Goal: Task Accomplishment & Management: Use online tool/utility

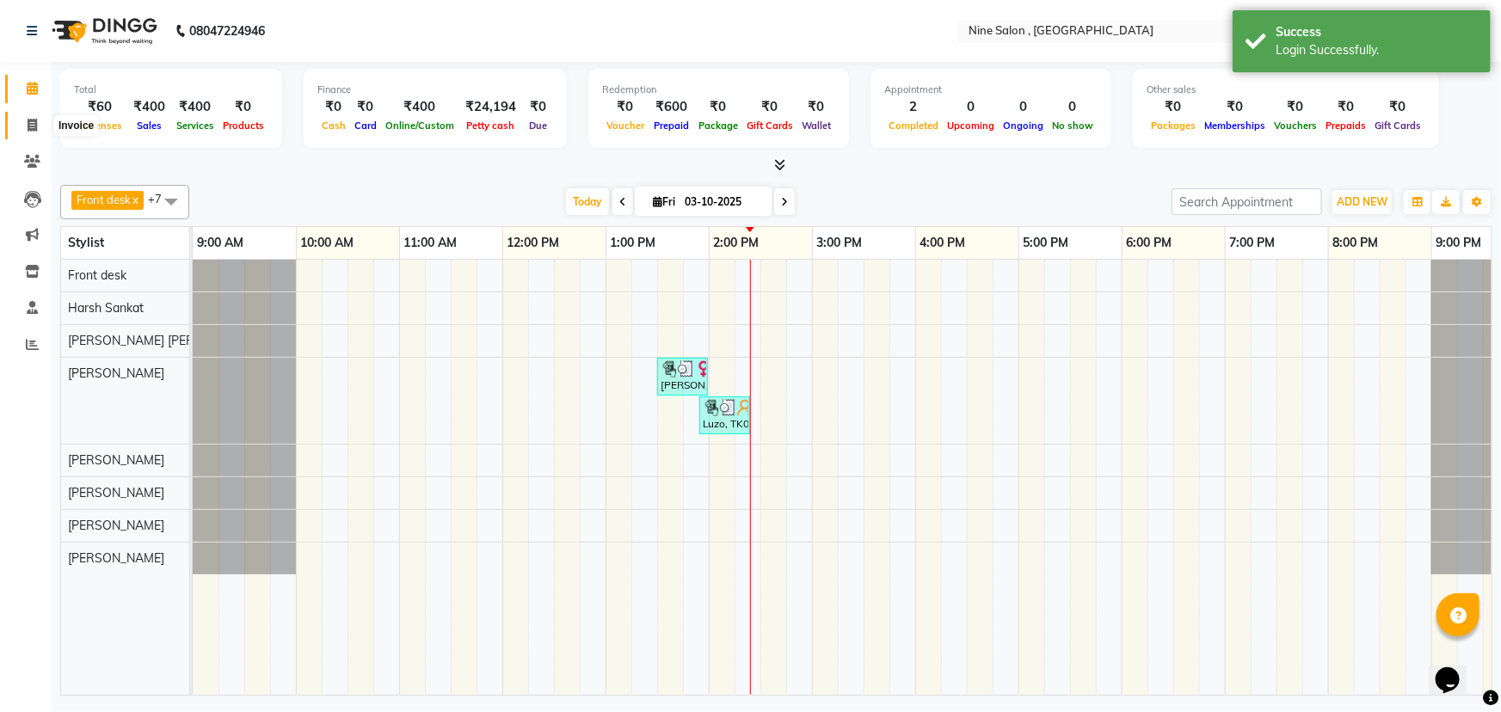
click at [34, 128] on icon at bounding box center [32, 125] width 9 height 13
select select "service"
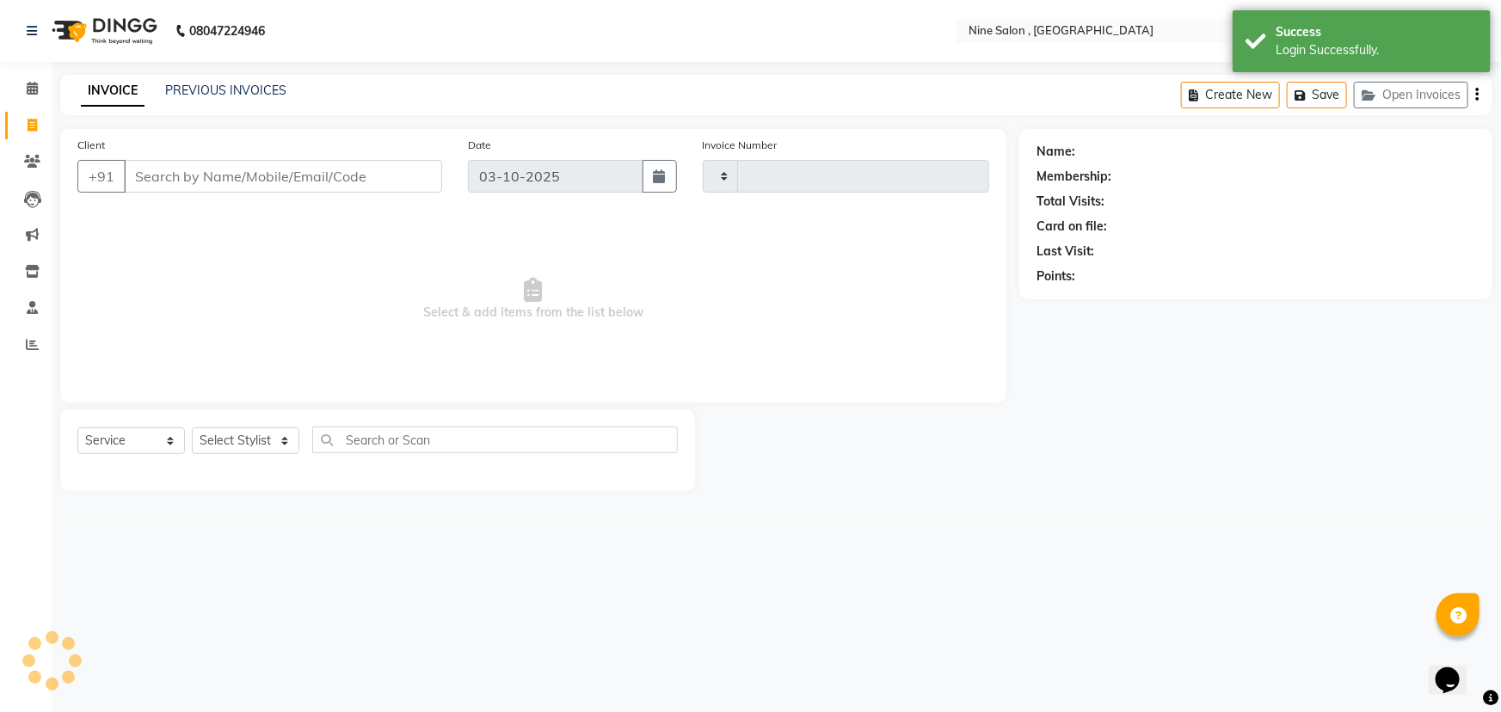
type input "1232"
select select "7341"
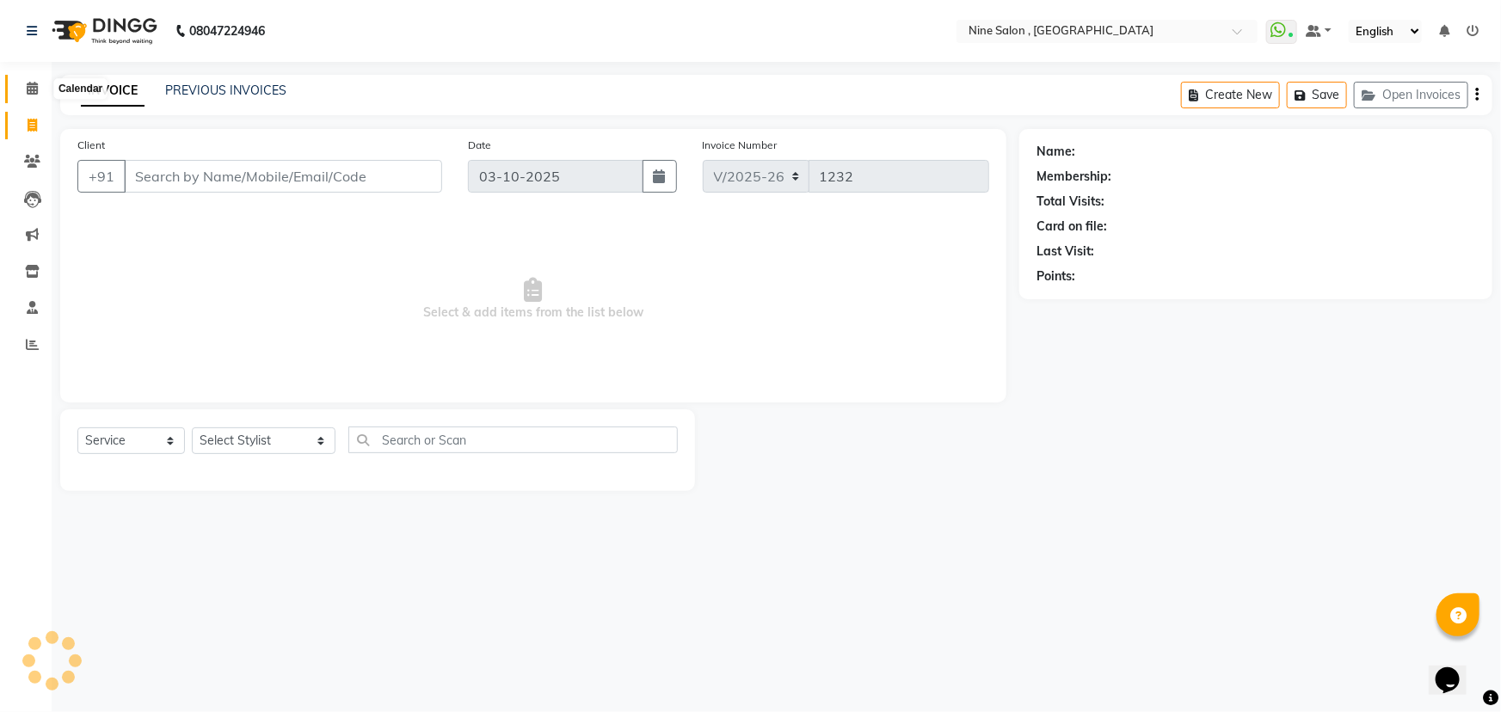
click at [28, 87] on icon at bounding box center [32, 88] width 11 height 13
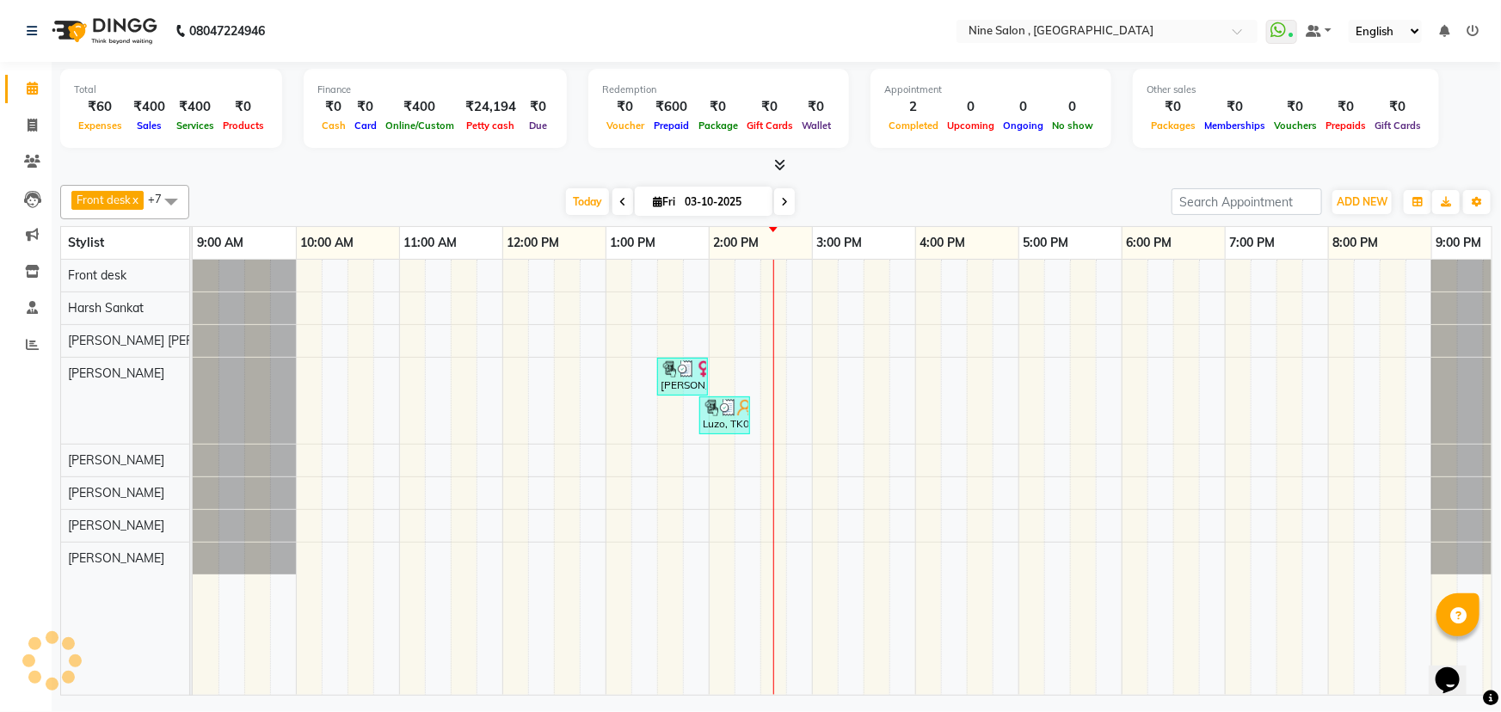
click at [0, 594] on div "Calendar Invoice Clients Leads Marketing Inventory Staff Reports Completed InPr…" at bounding box center [116, 367] width 232 height 637
click at [1, 594] on div "Calendar Invoice Clients Leads Marketing Inventory Staff Reports Completed InPr…" at bounding box center [116, 367] width 232 height 637
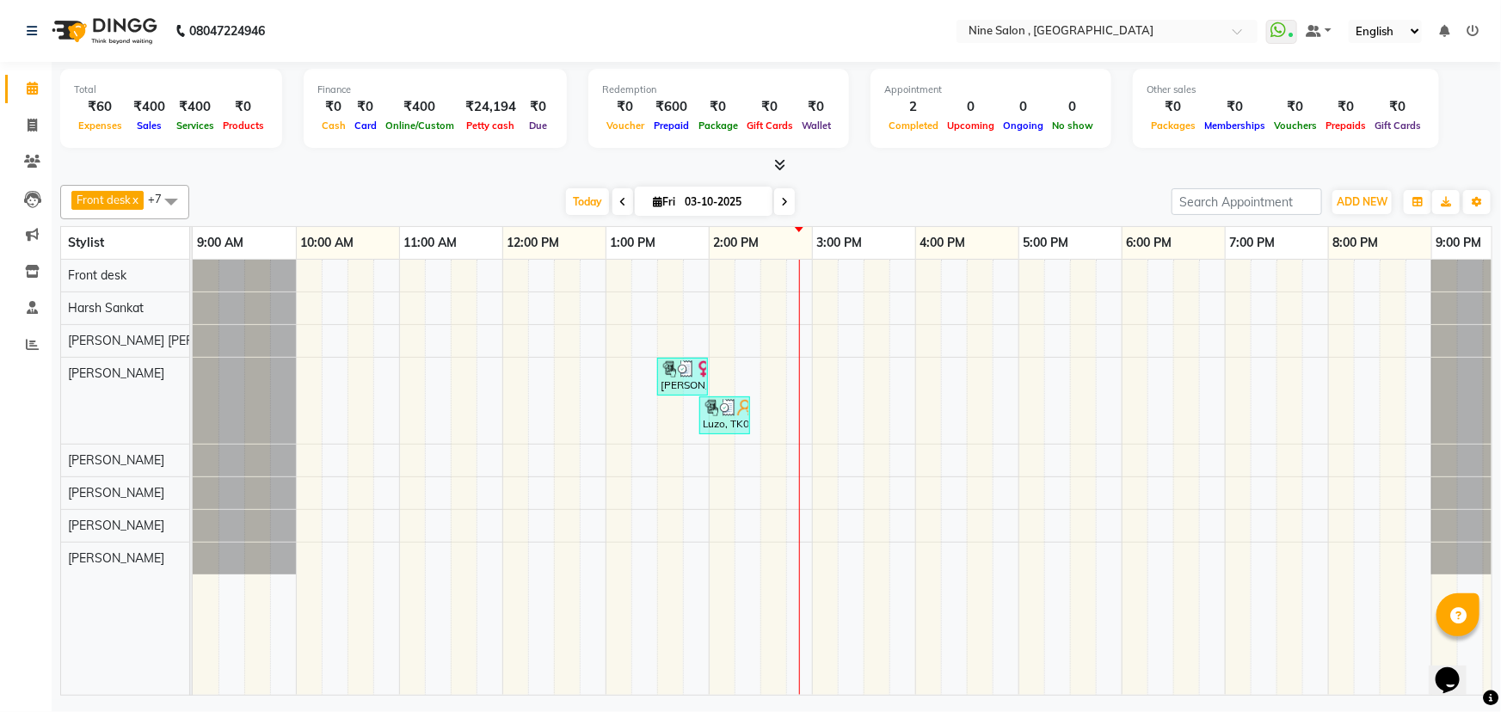
click at [781, 201] on icon at bounding box center [784, 202] width 7 height 10
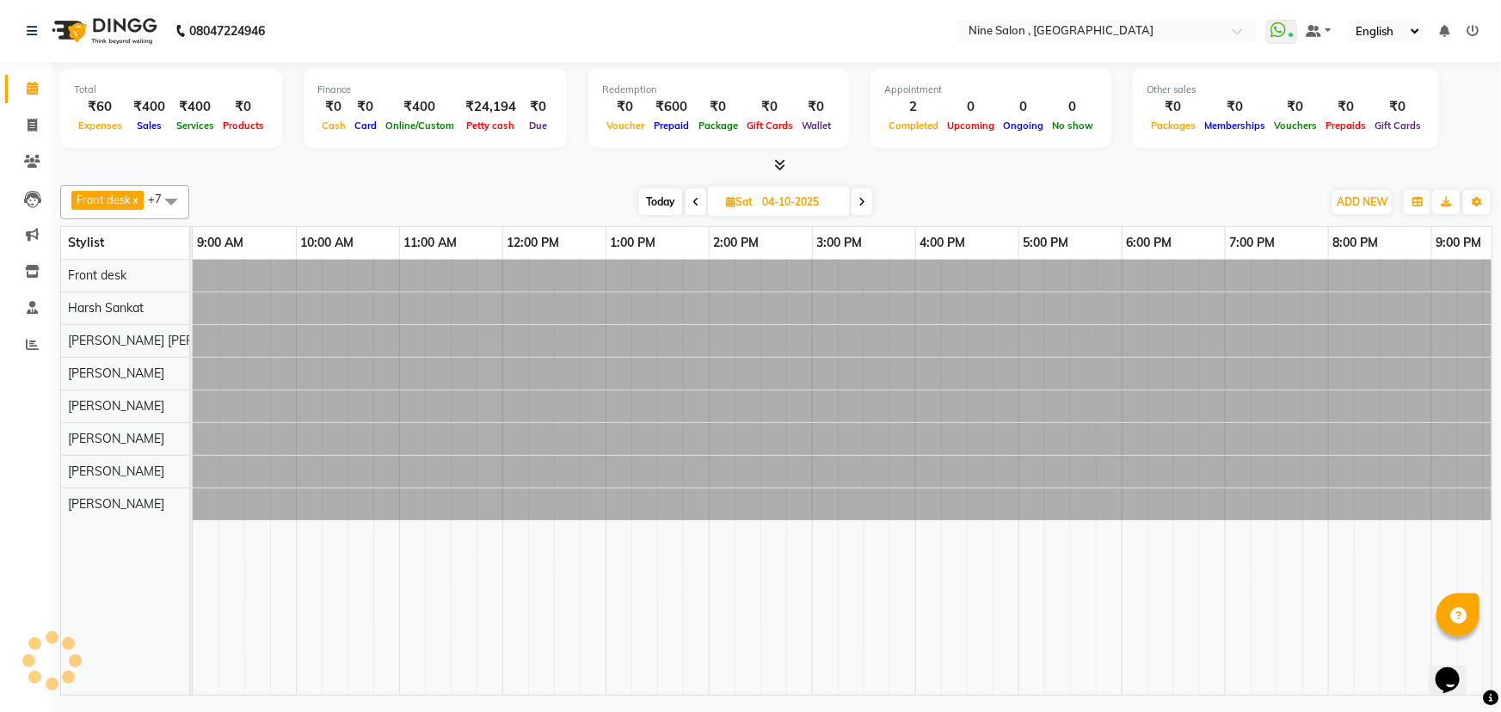
scroll to position [0, 42]
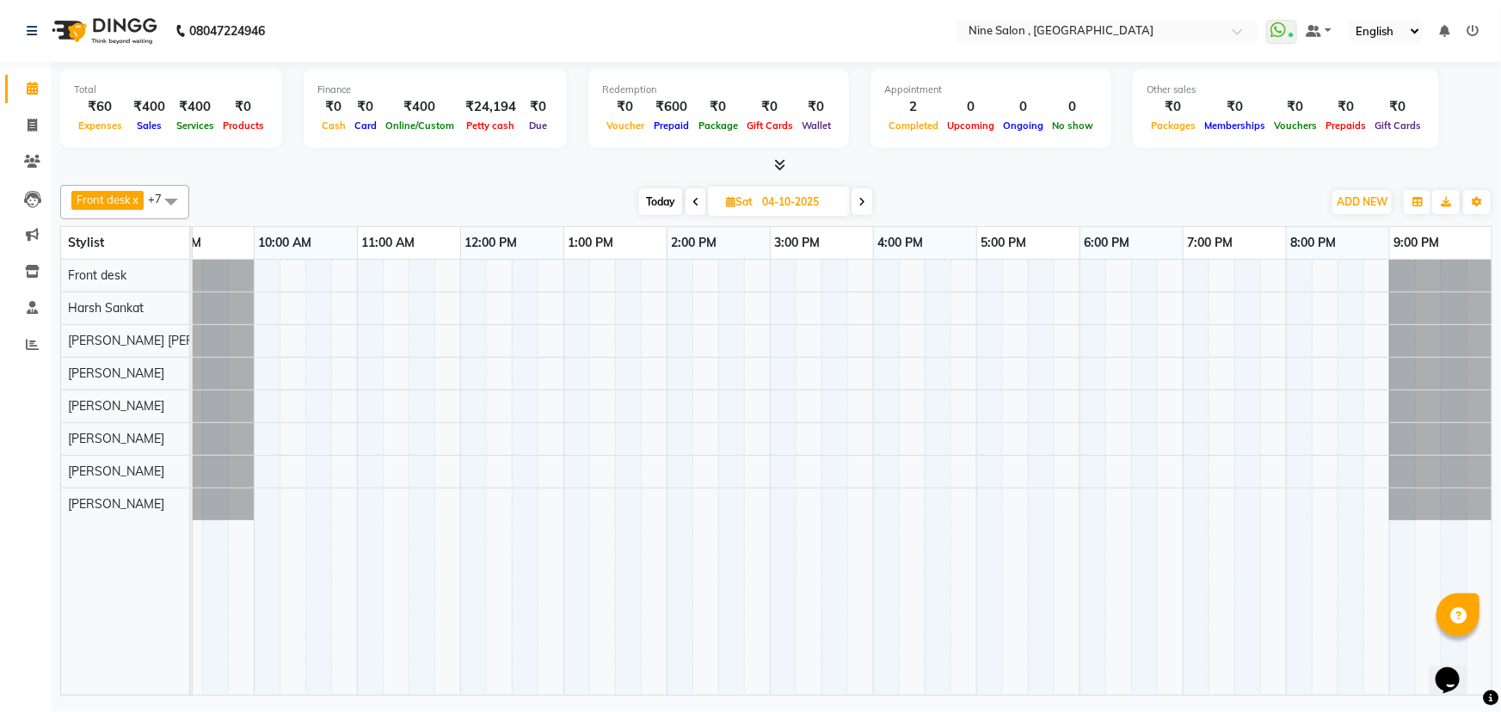
click at [688, 202] on span at bounding box center [695, 201] width 21 height 27
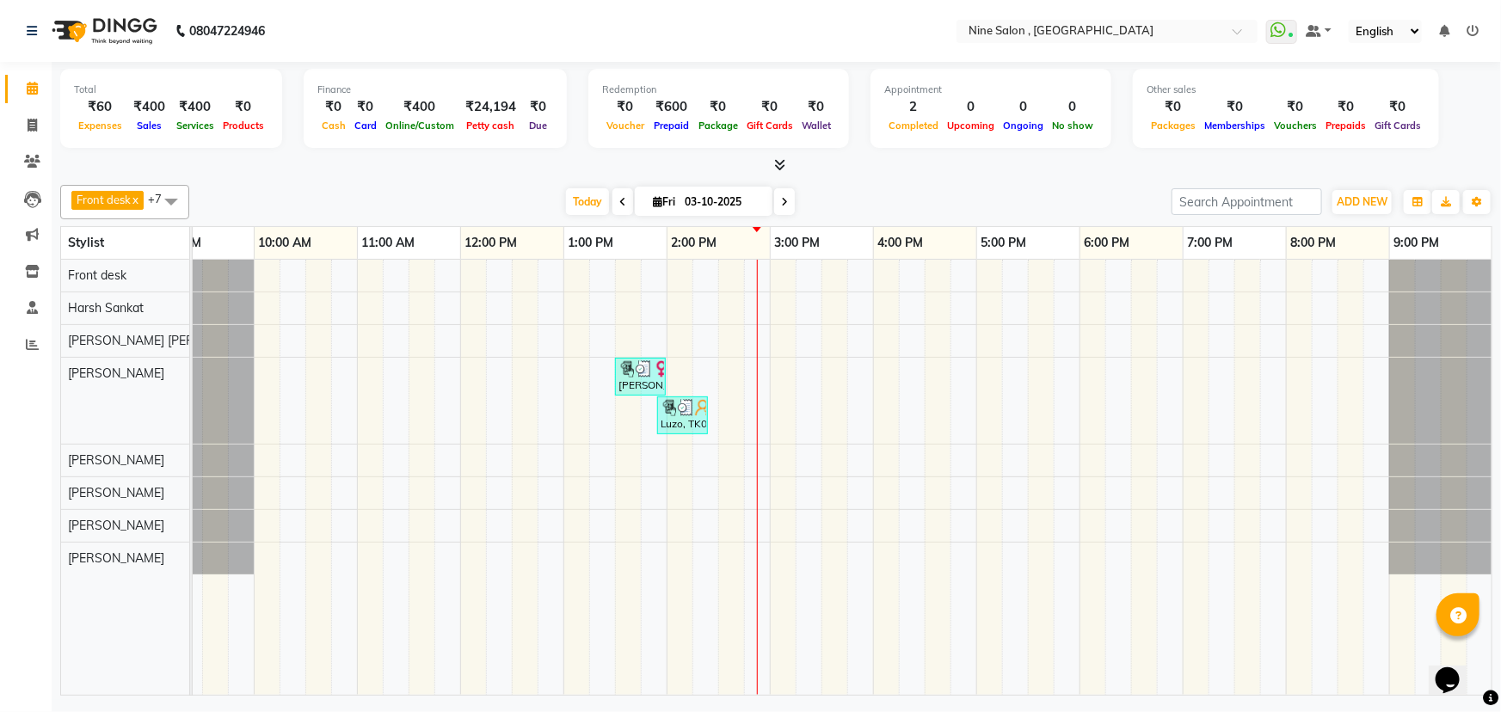
click at [619, 202] on icon at bounding box center [622, 202] width 7 height 10
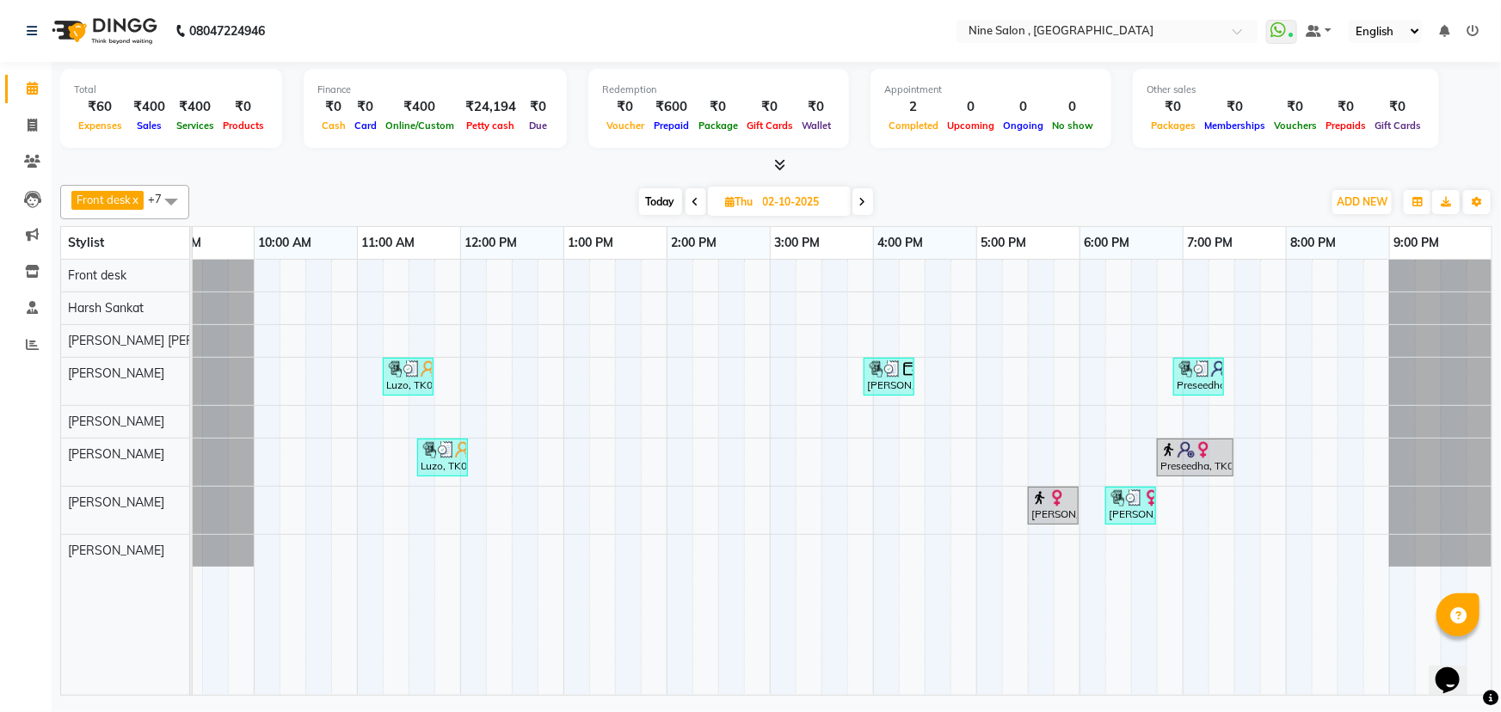
click at [697, 198] on icon at bounding box center [695, 202] width 7 height 10
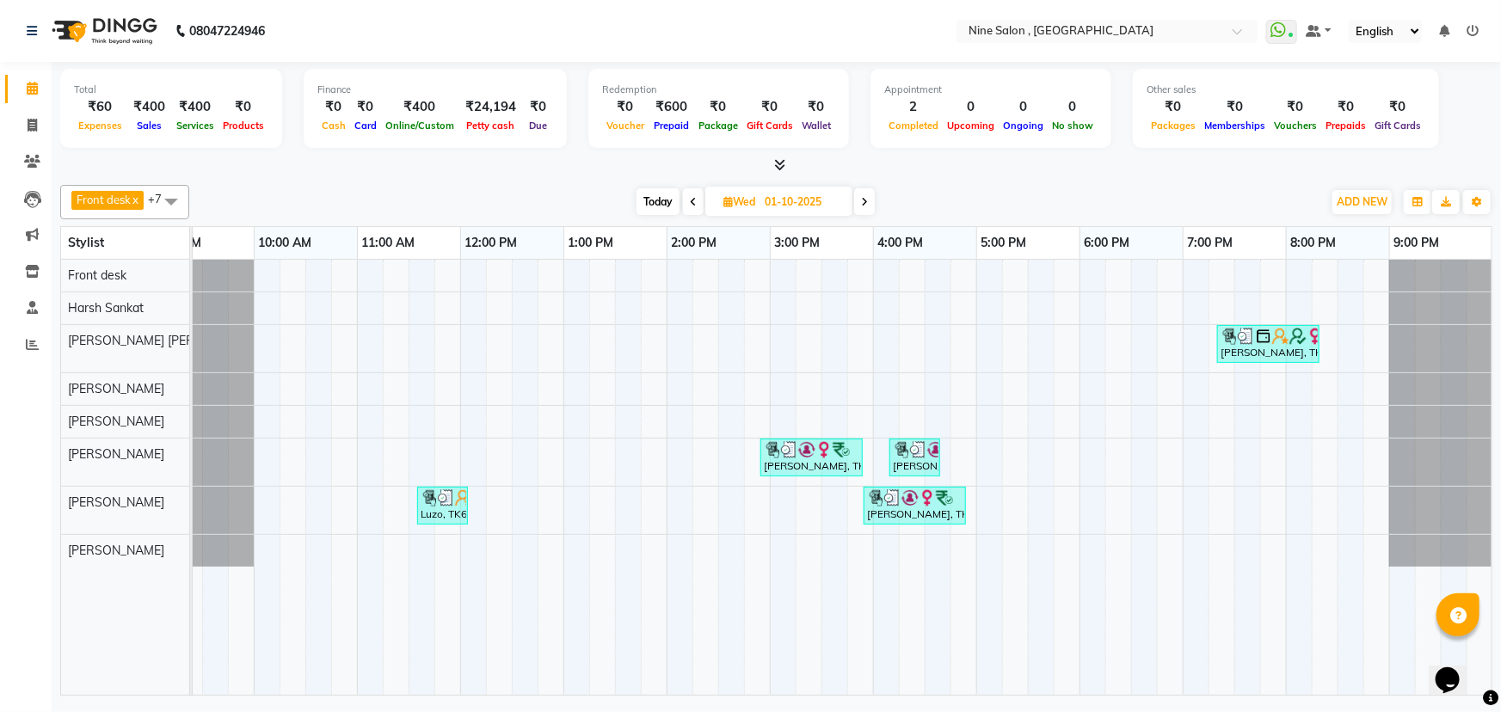
click at [695, 199] on icon at bounding box center [693, 202] width 7 height 10
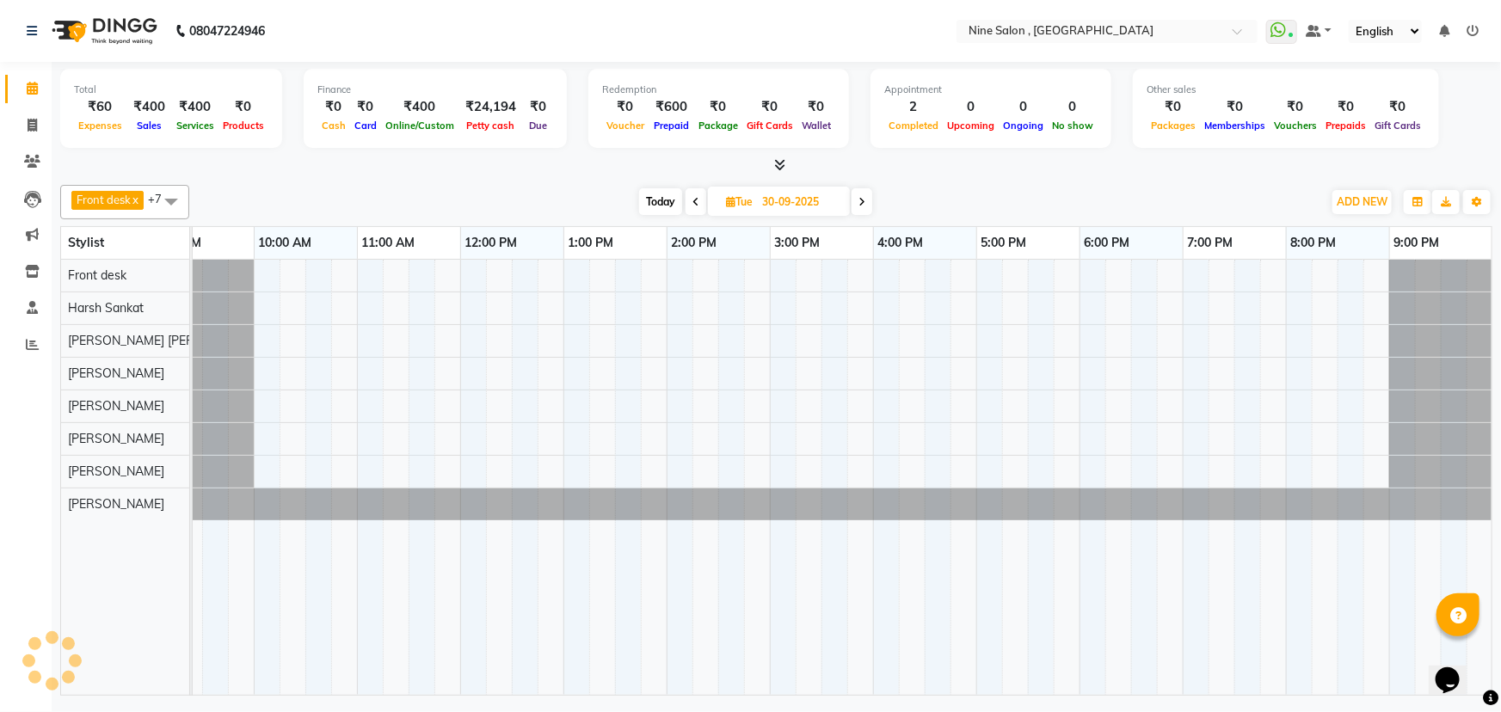
click at [695, 199] on icon at bounding box center [695, 202] width 7 height 10
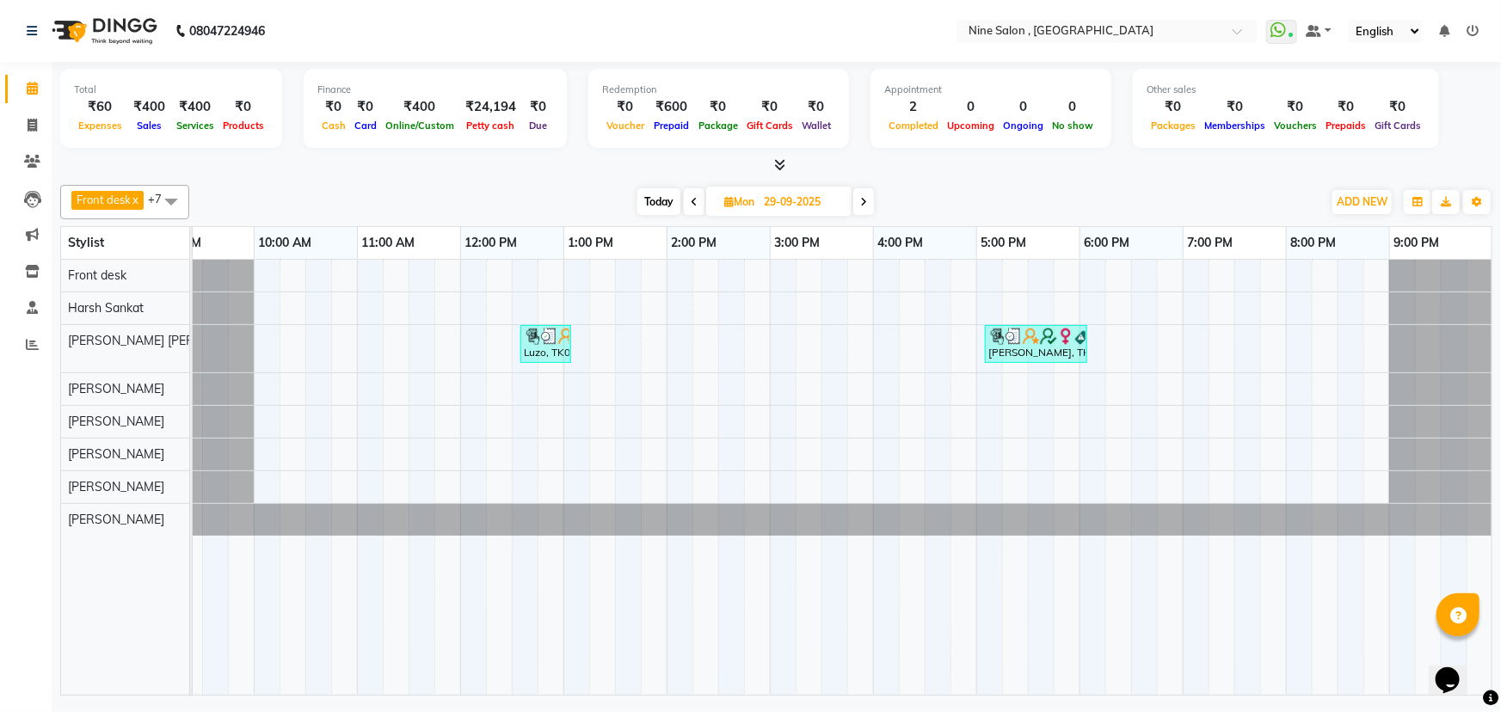
click at [695, 199] on icon at bounding box center [694, 202] width 7 height 10
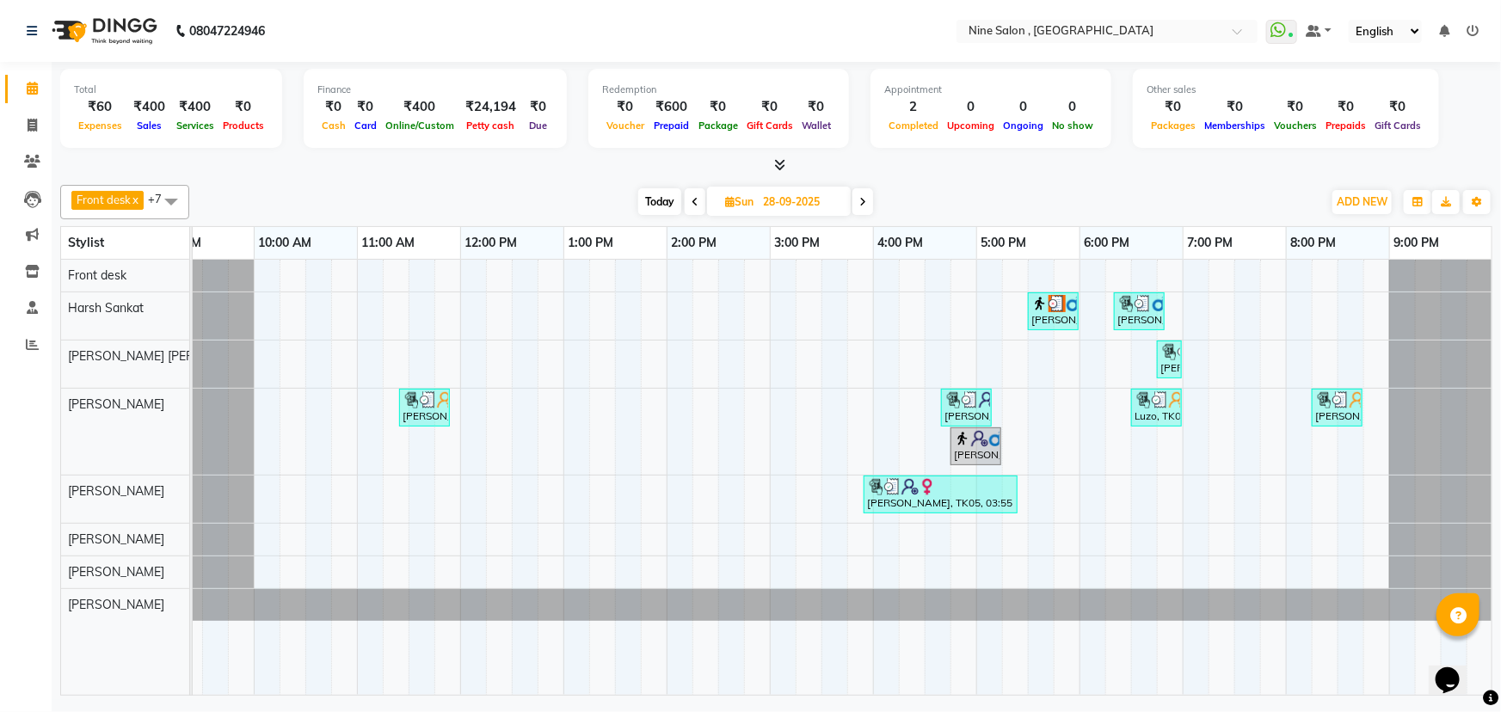
click at [695, 199] on icon at bounding box center [694, 202] width 7 height 10
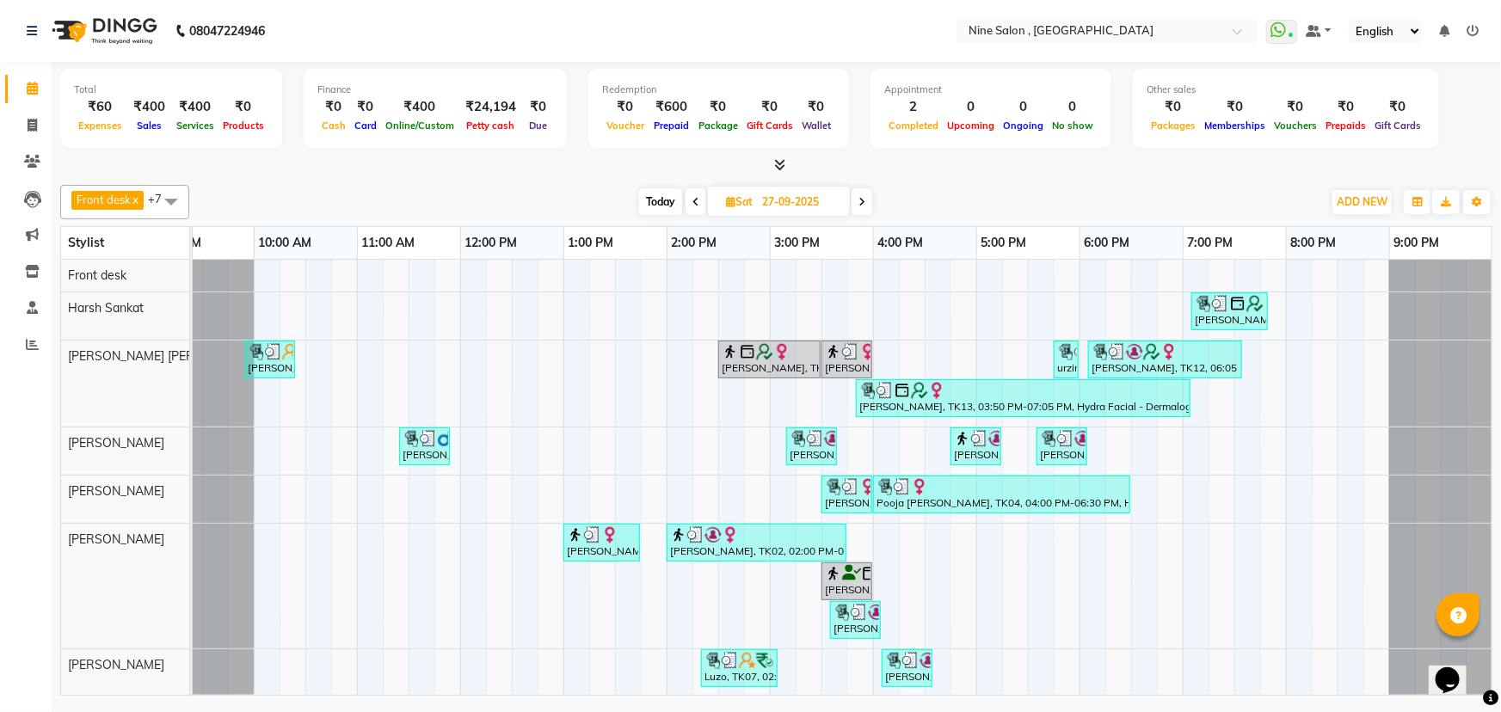
click at [695, 199] on icon at bounding box center [695, 202] width 7 height 10
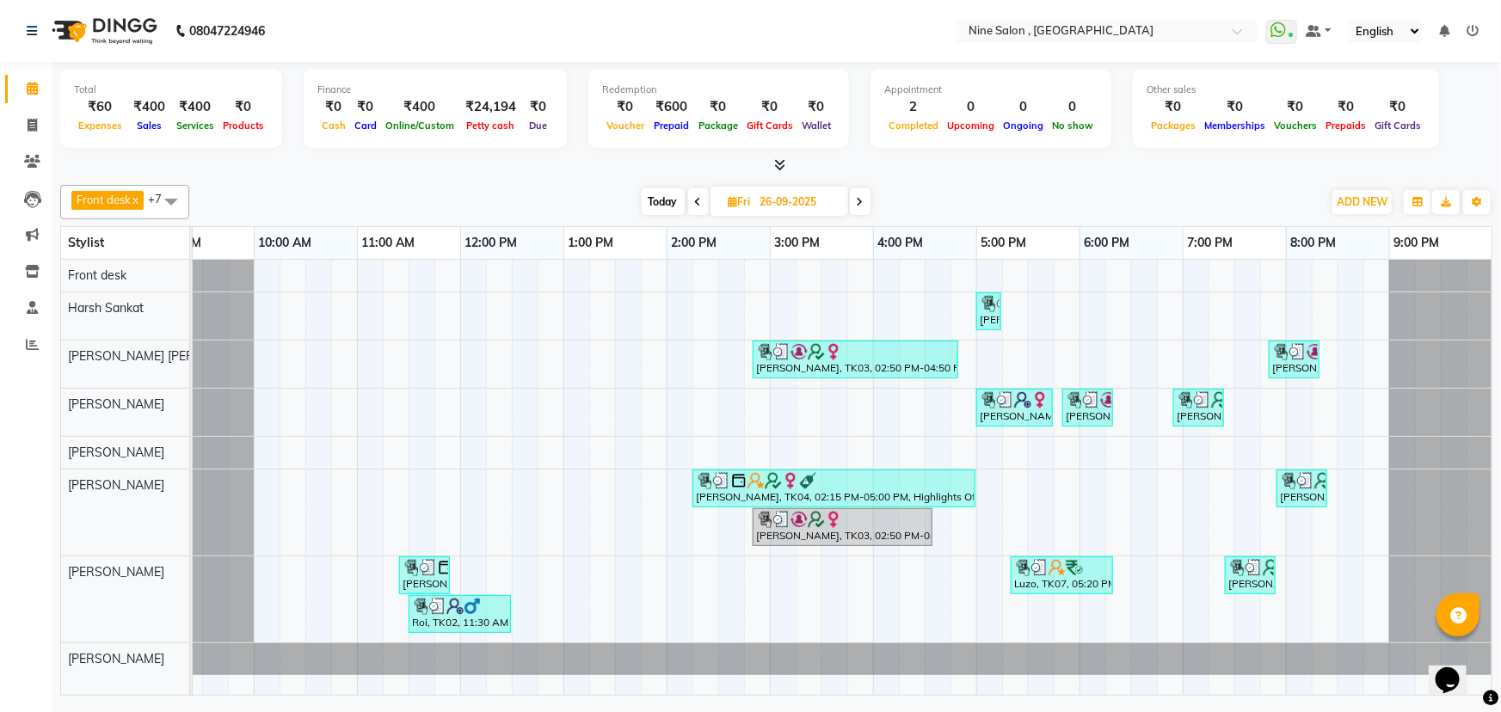
click at [106, 26] on img at bounding box center [103, 31] width 118 height 48
click at [665, 206] on span "Today" at bounding box center [663, 201] width 43 height 27
type input "03-10-2025"
